Goal: Navigation & Orientation: Find specific page/section

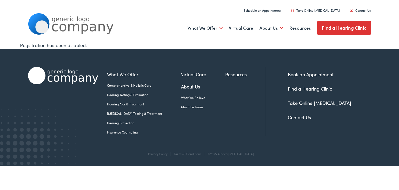
click at [184, 107] on link "Meet the Team" at bounding box center [203, 106] width 44 height 5
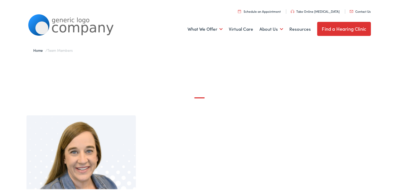
click at [335, 31] on link "Find a Hearing Clinic" at bounding box center [344, 28] width 54 height 14
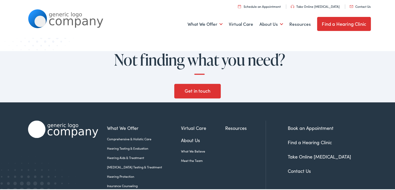
scroll to position [525, 0]
